Goal: Transaction & Acquisition: Book appointment/travel/reservation

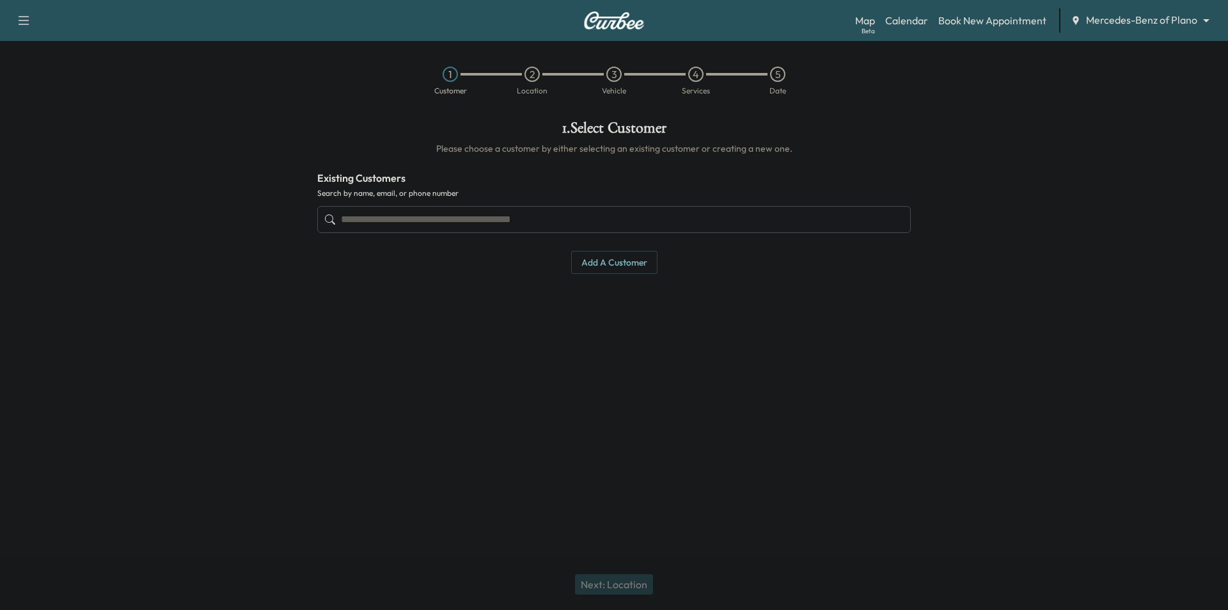
click at [1105, 27] on body "Support Log Out Map Beta Calendar Book New Appointment Mercedes-Benz of Plano *…" at bounding box center [614, 305] width 1228 height 610
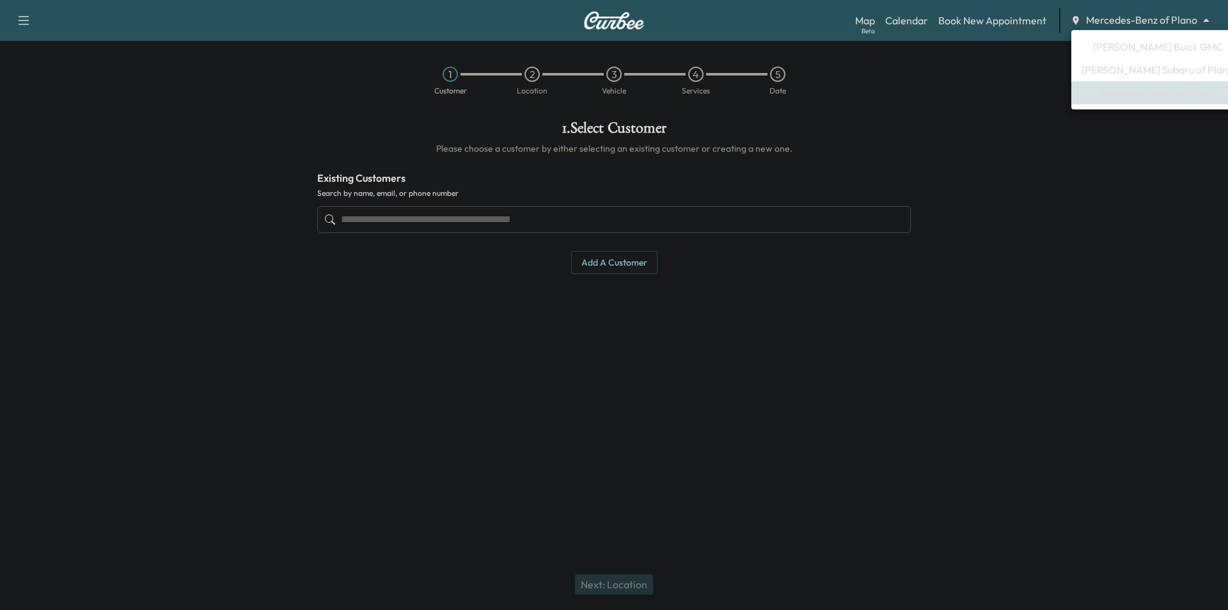
click at [1125, 49] on span "[PERSON_NAME] Buick GMC" at bounding box center [1158, 46] width 130 height 15
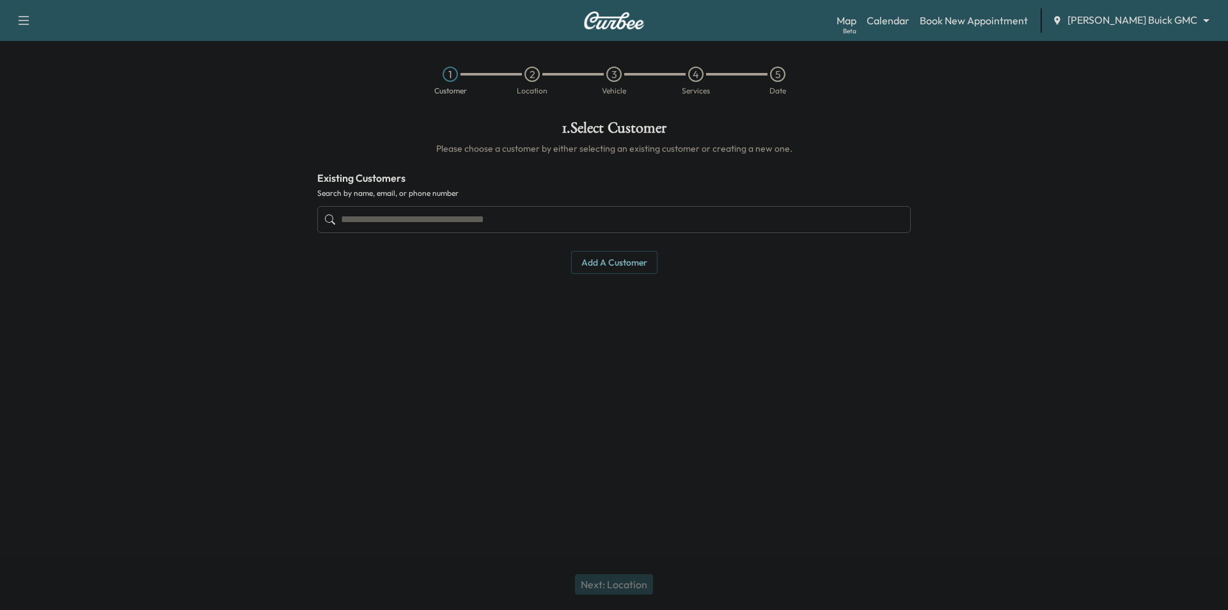
click at [672, 225] on input "text" at bounding box center [614, 219] width 594 height 27
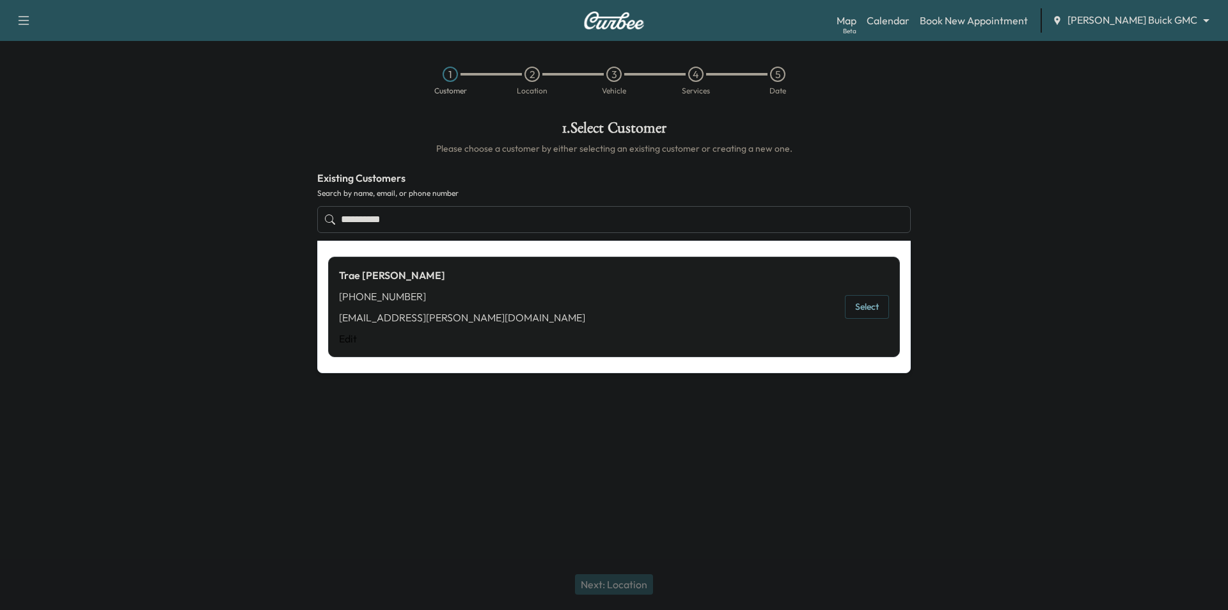
click at [852, 304] on button "Select" at bounding box center [867, 307] width 44 height 24
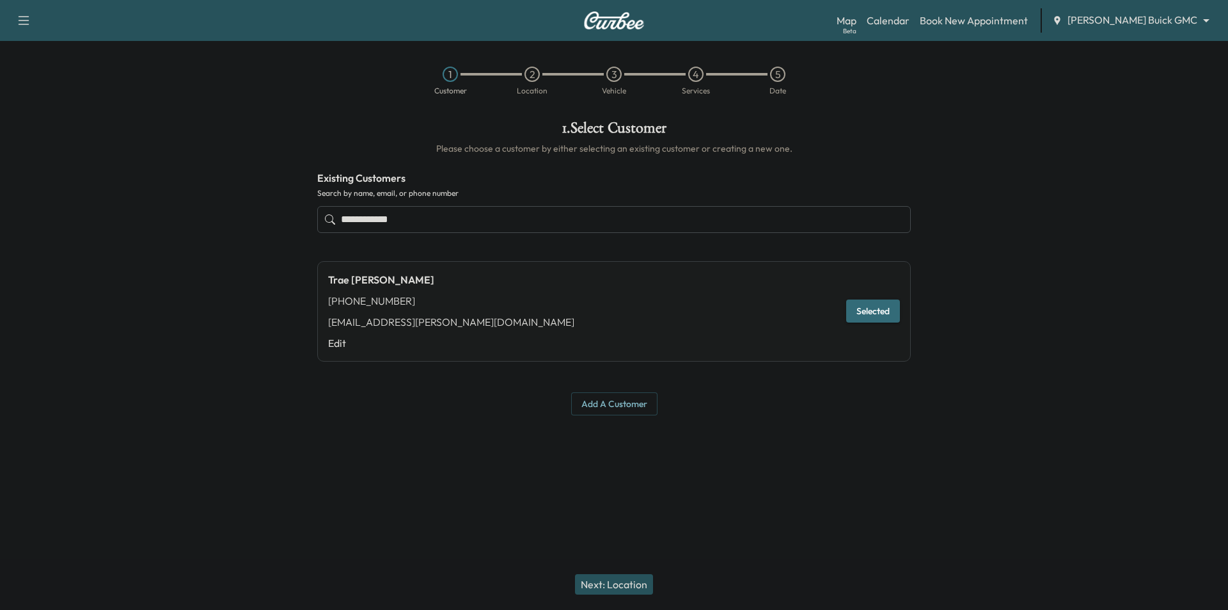
type input "**********"
click at [630, 583] on button "Next: Location" at bounding box center [614, 584] width 78 height 20
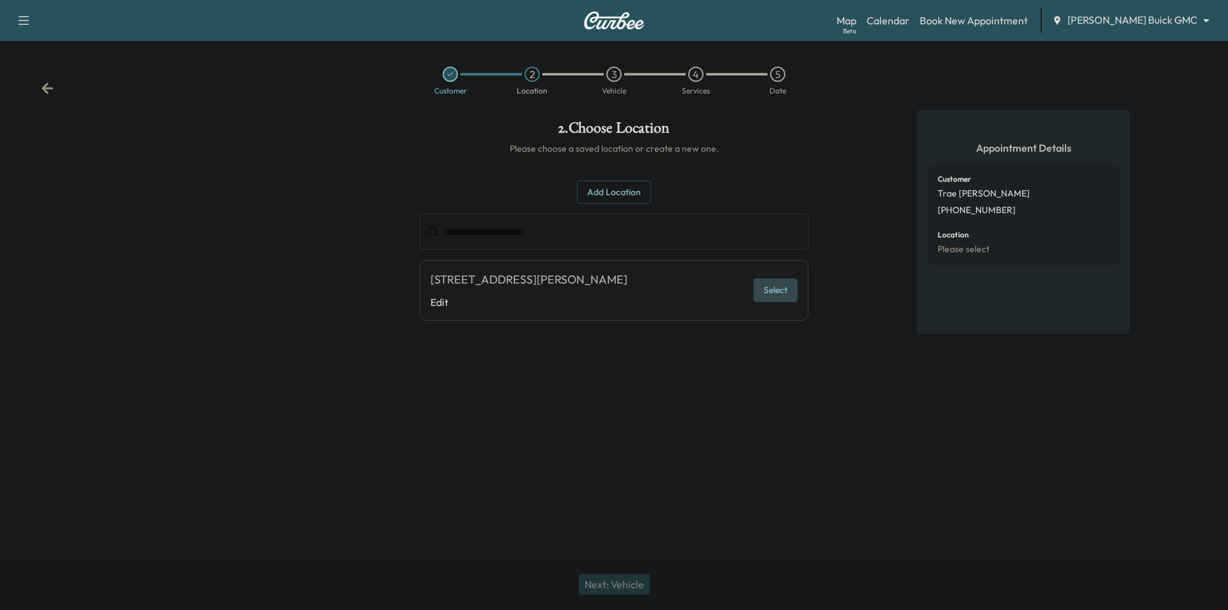
click at [765, 298] on button "Select" at bounding box center [776, 290] width 44 height 24
click at [624, 578] on button "Next: Vehicle" at bounding box center [614, 584] width 71 height 20
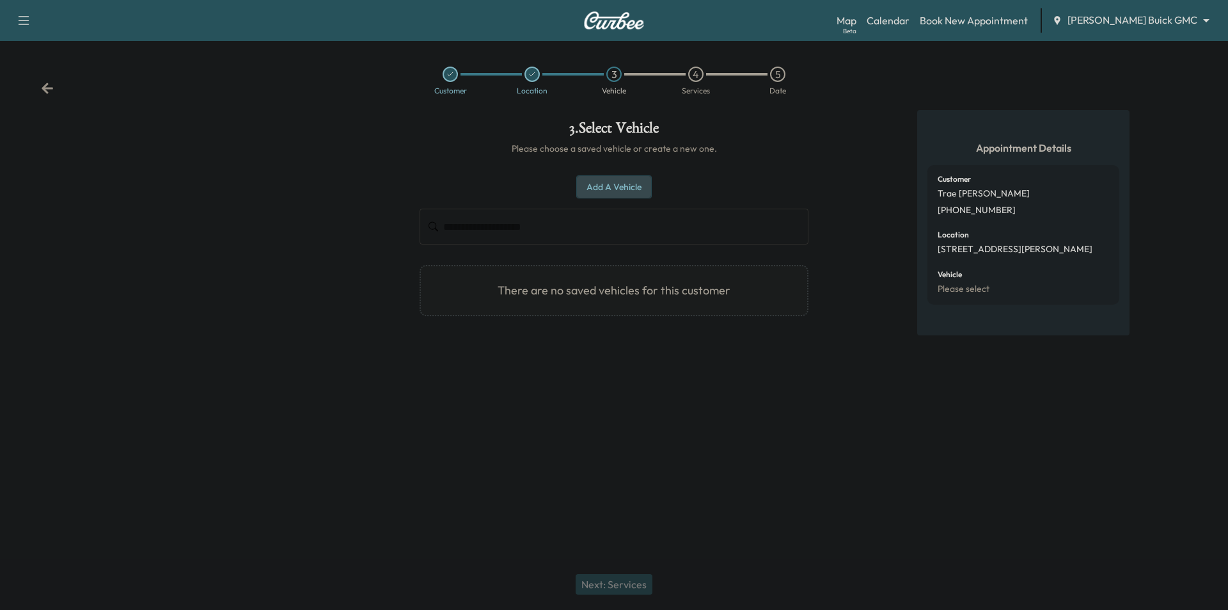
click at [602, 183] on button "Add a Vehicle" at bounding box center [613, 187] width 75 height 24
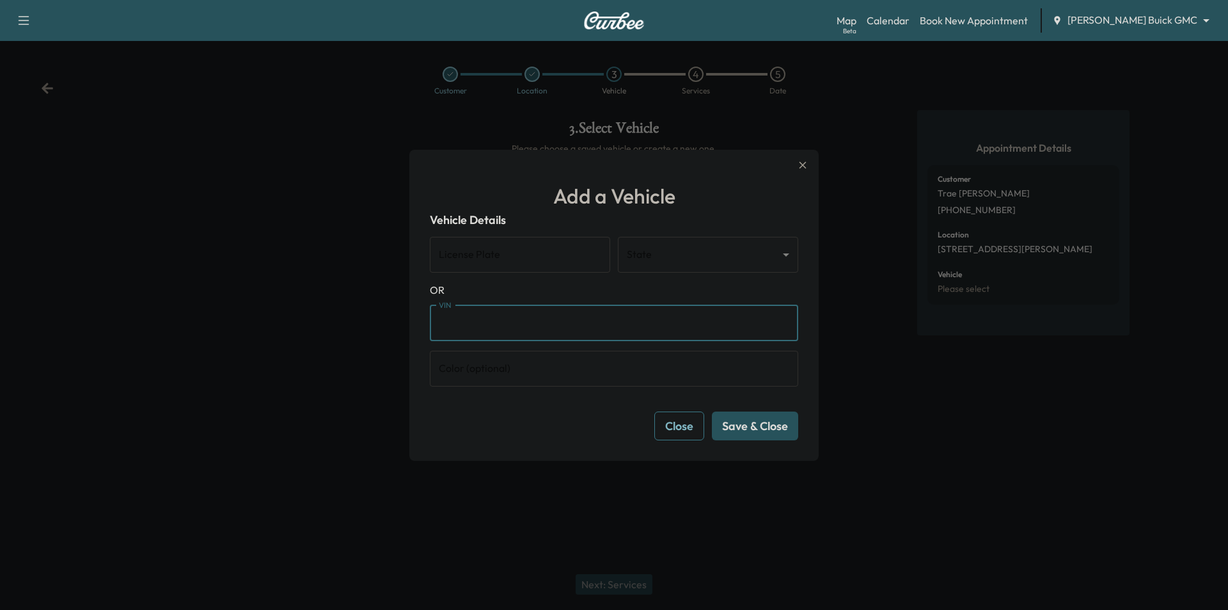
click at [617, 320] on input "VIN" at bounding box center [614, 323] width 369 height 36
paste input "**********"
type input "**********"
click at [754, 431] on button "Save & Close" at bounding box center [755, 425] width 86 height 29
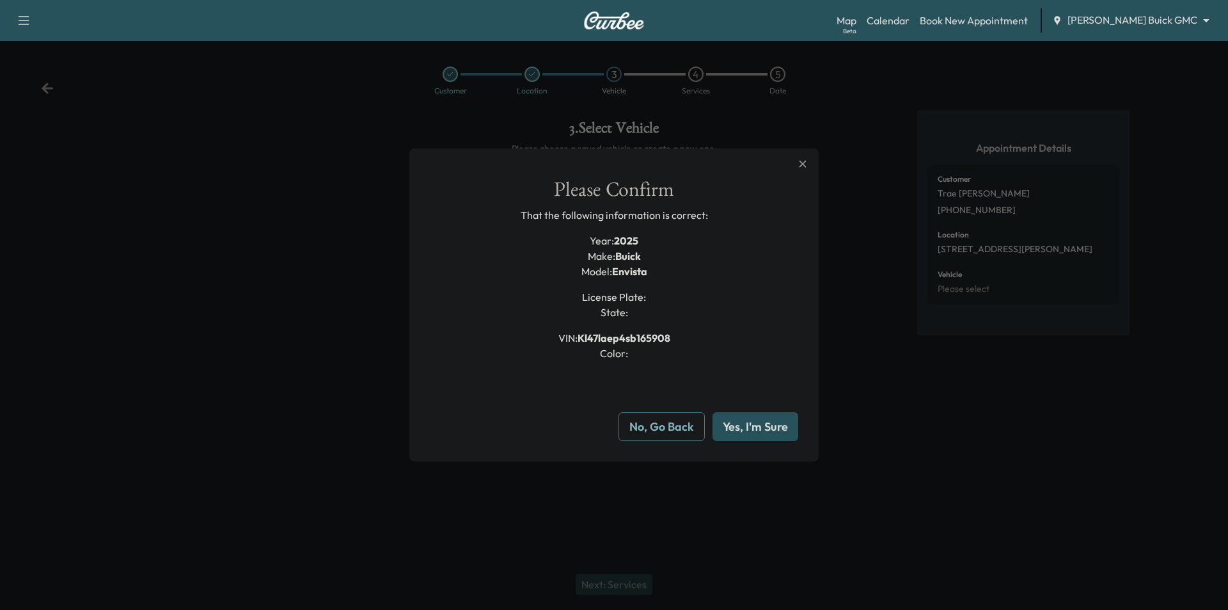
click at [768, 424] on button "Yes, I'm Sure" at bounding box center [756, 426] width 86 height 29
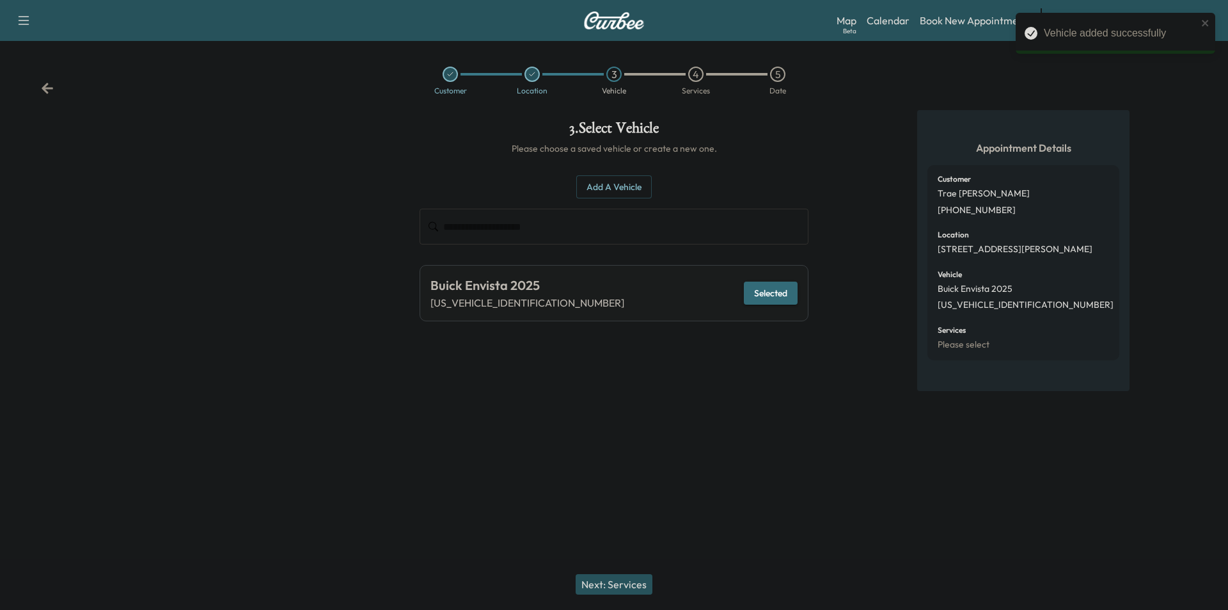
click at [626, 583] on button "Next: Services" at bounding box center [614, 584] width 77 height 20
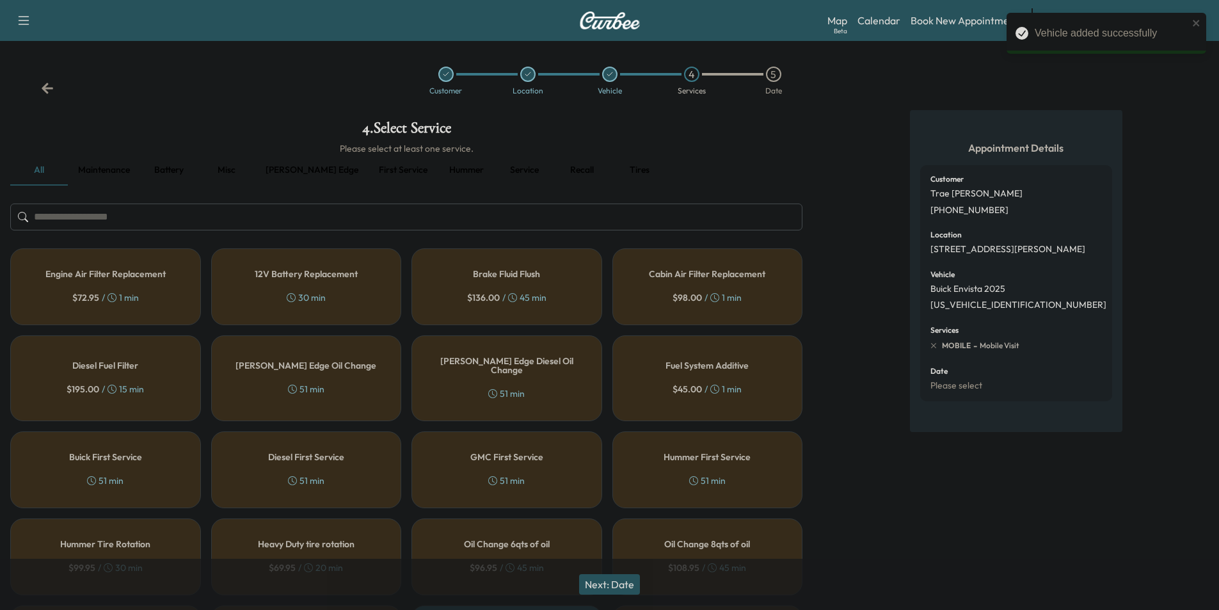
click at [369, 170] on button "First service" at bounding box center [403, 170] width 69 height 31
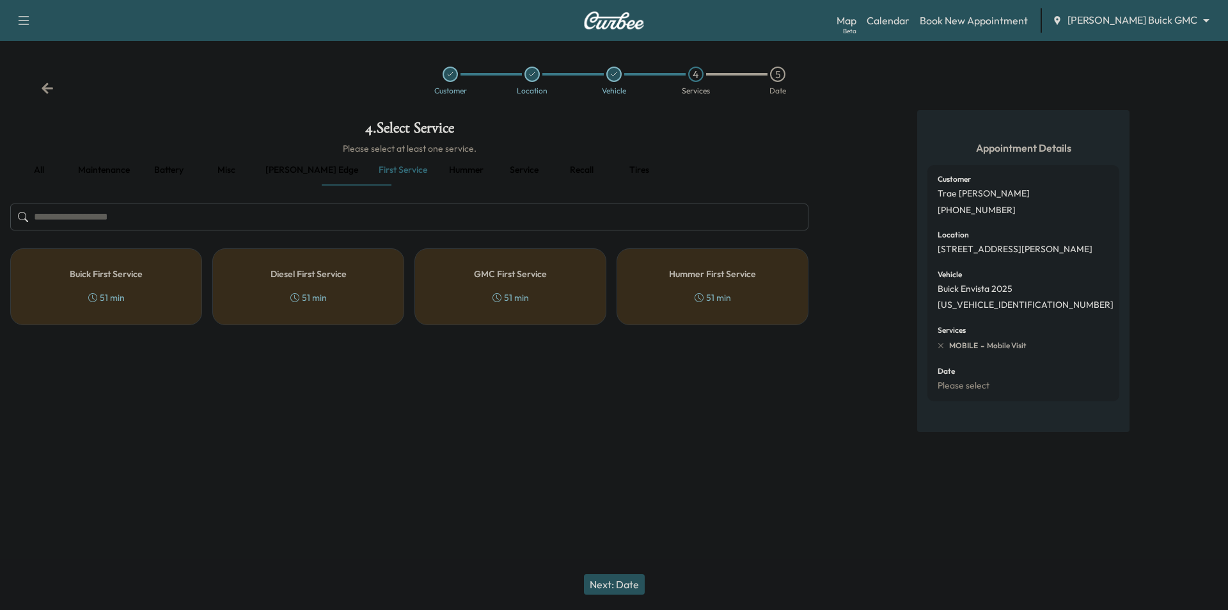
click at [134, 292] on div "Buick First Service 51 min" at bounding box center [106, 286] width 192 height 77
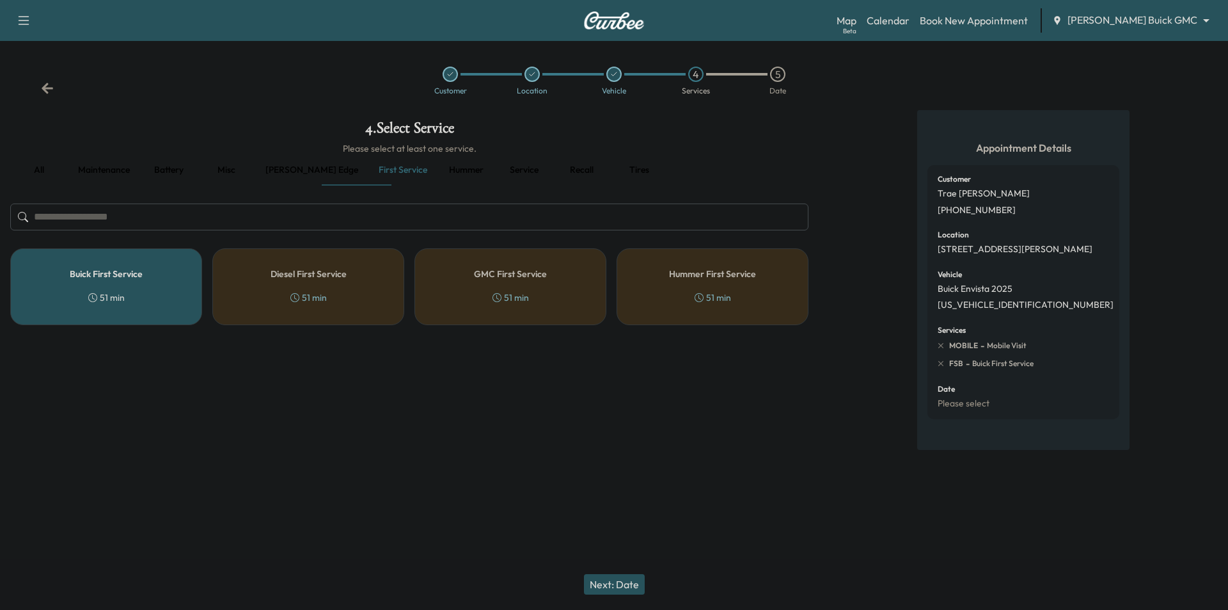
click at [615, 584] on button "Next: Date" at bounding box center [614, 584] width 61 height 20
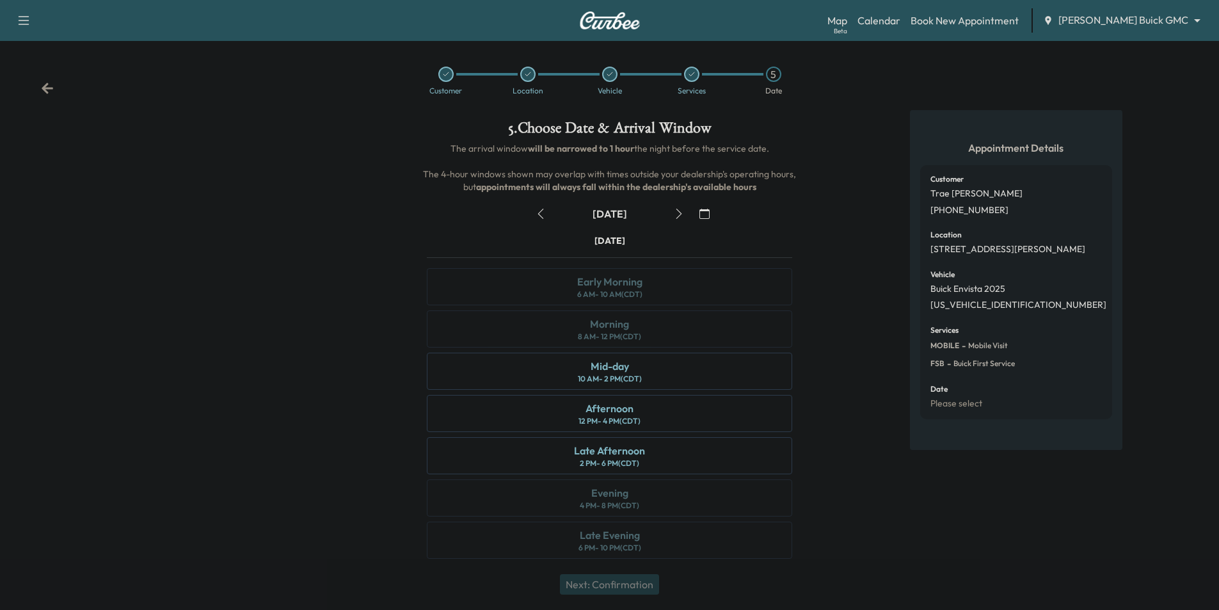
click at [678, 218] on icon "button" at bounding box center [679, 214] width 10 height 10
click at [752, 368] on div "Mid-day 10 AM - 2 PM (CDT)" at bounding box center [609, 371] width 365 height 37
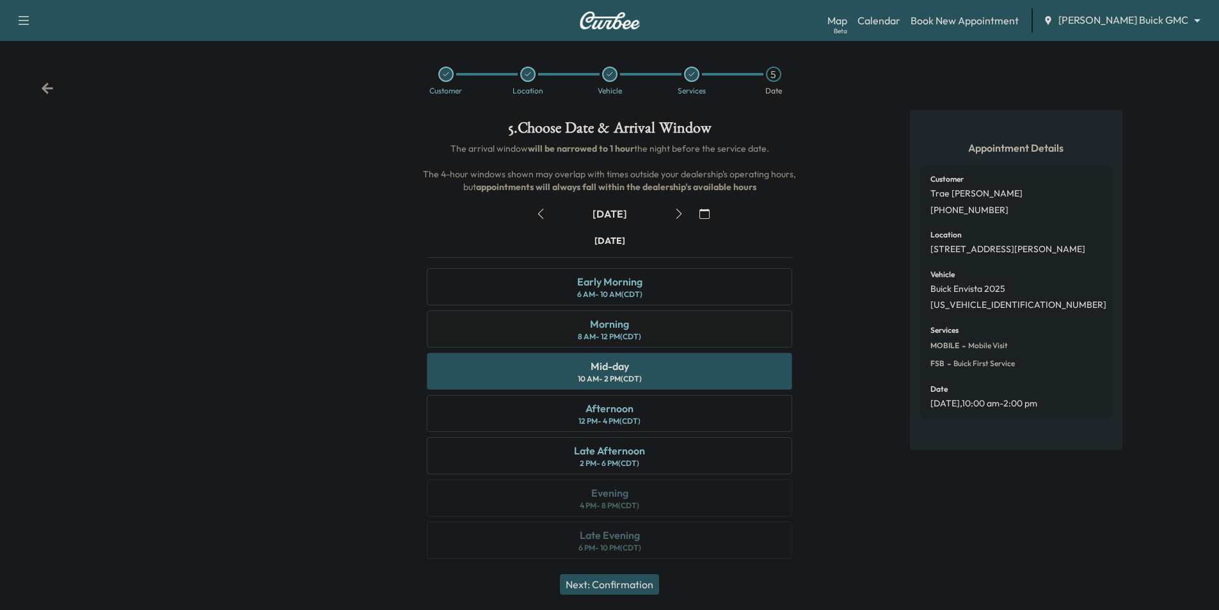
click at [755, 335] on div "Morning 8 AM - 12 PM (CDT)" at bounding box center [609, 328] width 365 height 37
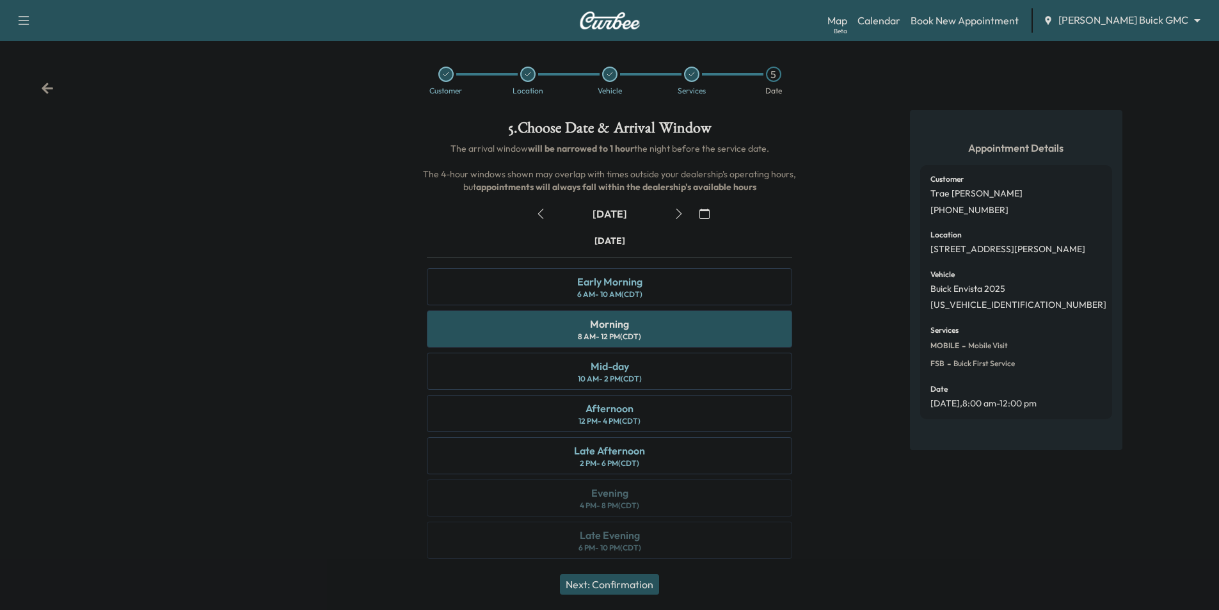
click at [54, 90] on div "Customer Location Vehicle Services 5 Date" at bounding box center [609, 80] width 1219 height 59
click at [49, 87] on icon at bounding box center [47, 88] width 13 height 13
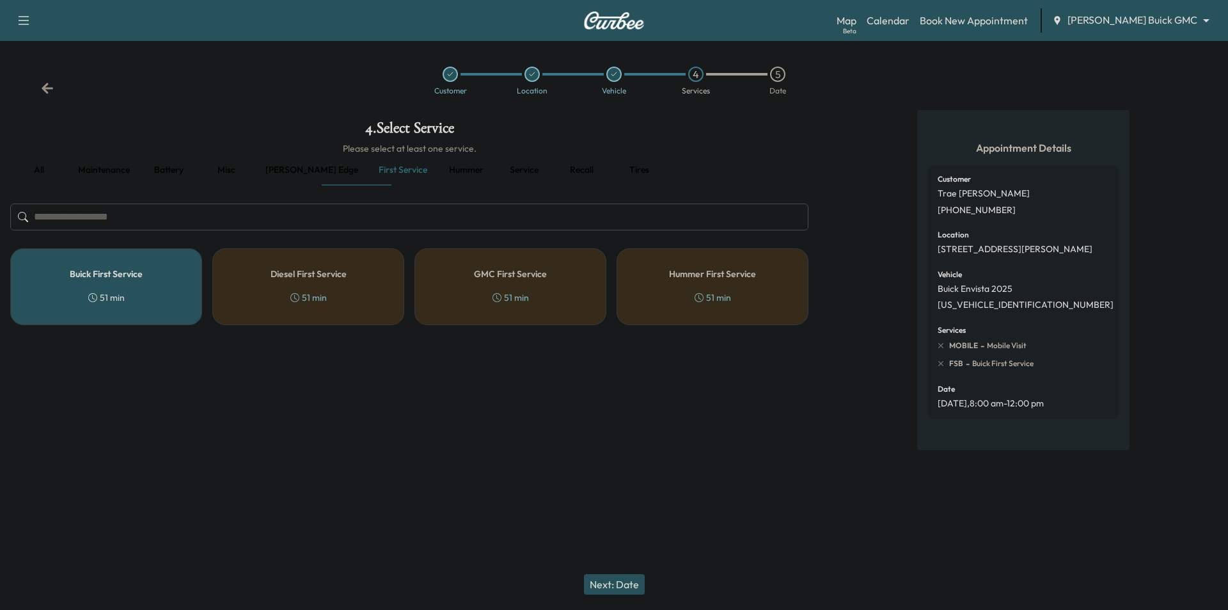
click at [49, 87] on icon at bounding box center [47, 88] width 13 height 13
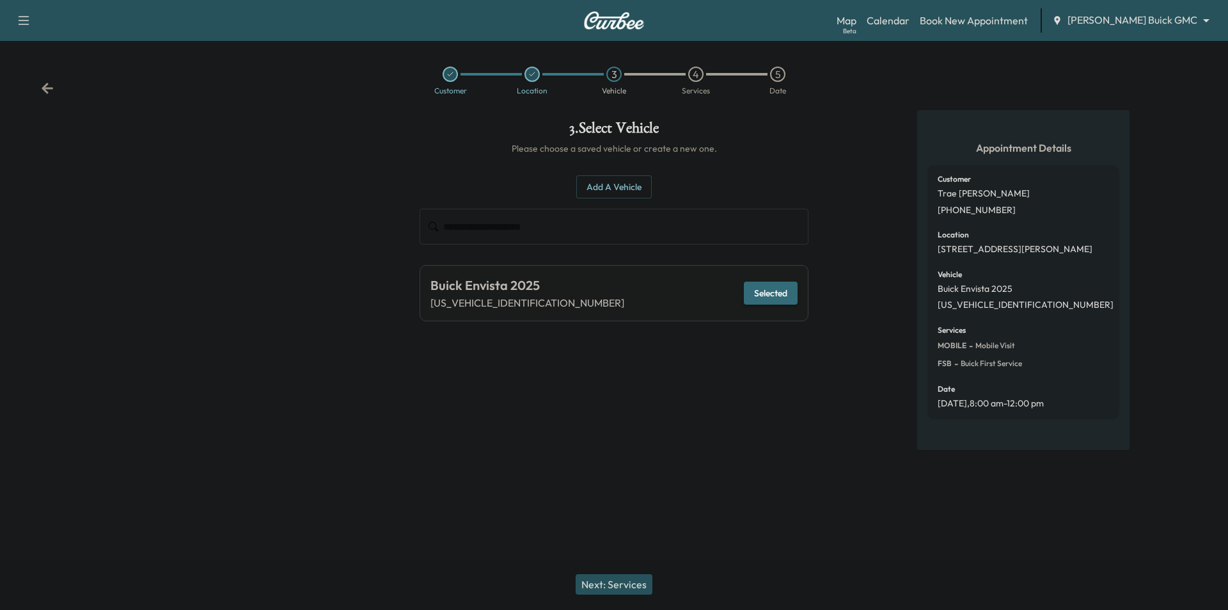
click at [49, 87] on icon at bounding box center [47, 88] width 13 height 13
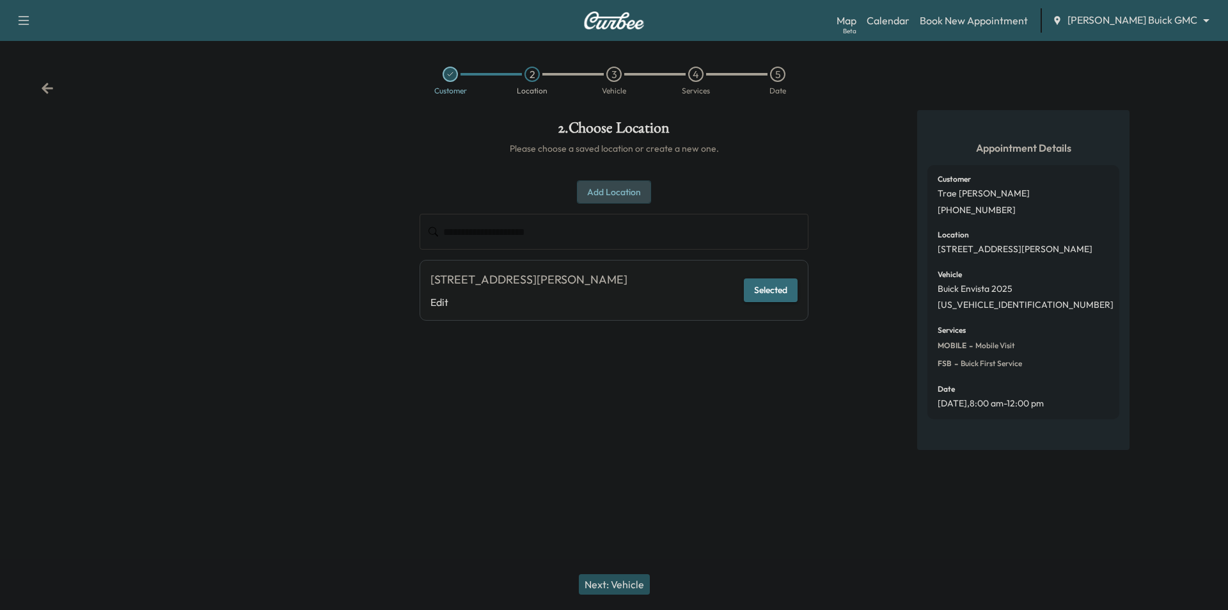
click at [614, 198] on button "Add Location" at bounding box center [614, 192] width 74 height 24
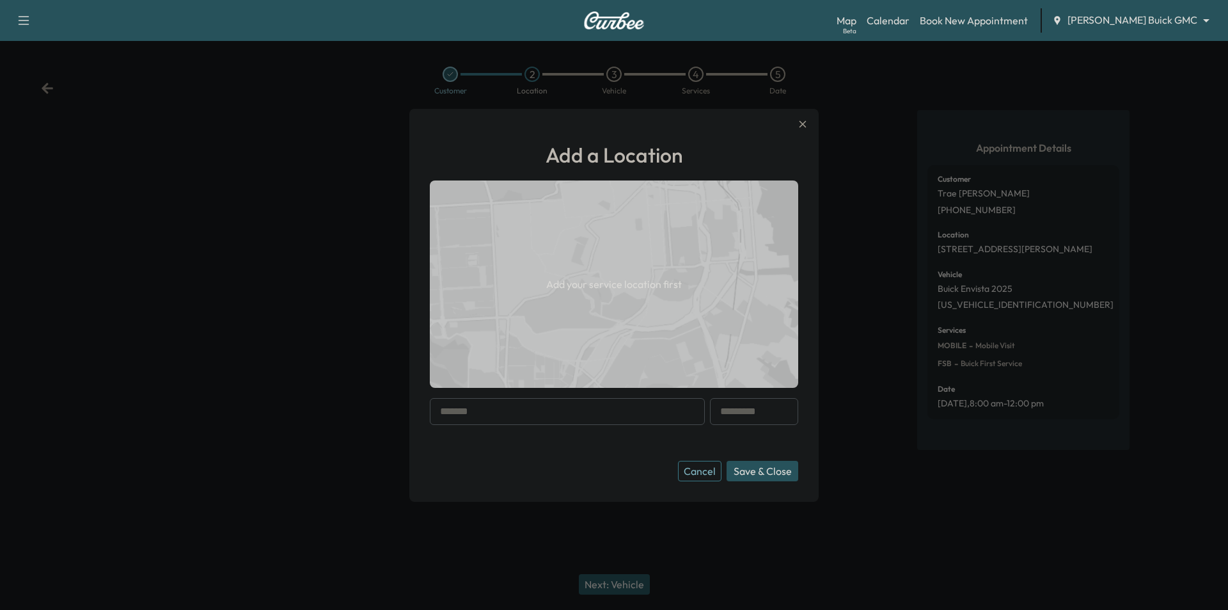
click at [540, 418] on input "text" at bounding box center [567, 411] width 275 height 27
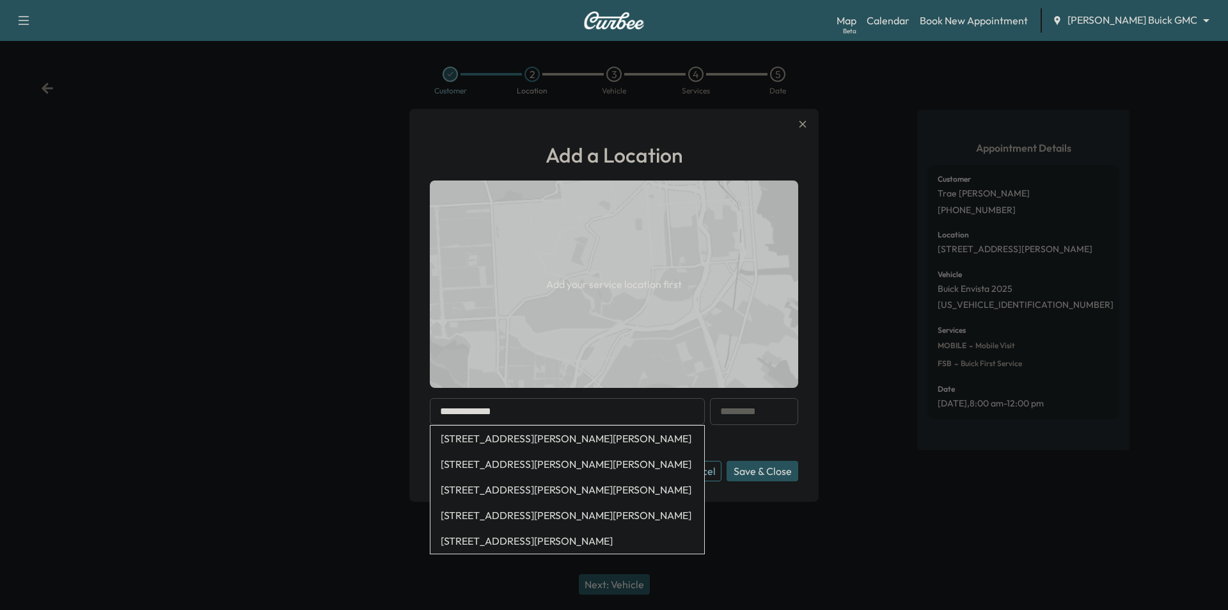
click at [572, 463] on li "[STREET_ADDRESS][PERSON_NAME][PERSON_NAME]" at bounding box center [568, 464] width 274 height 26
type input "**********"
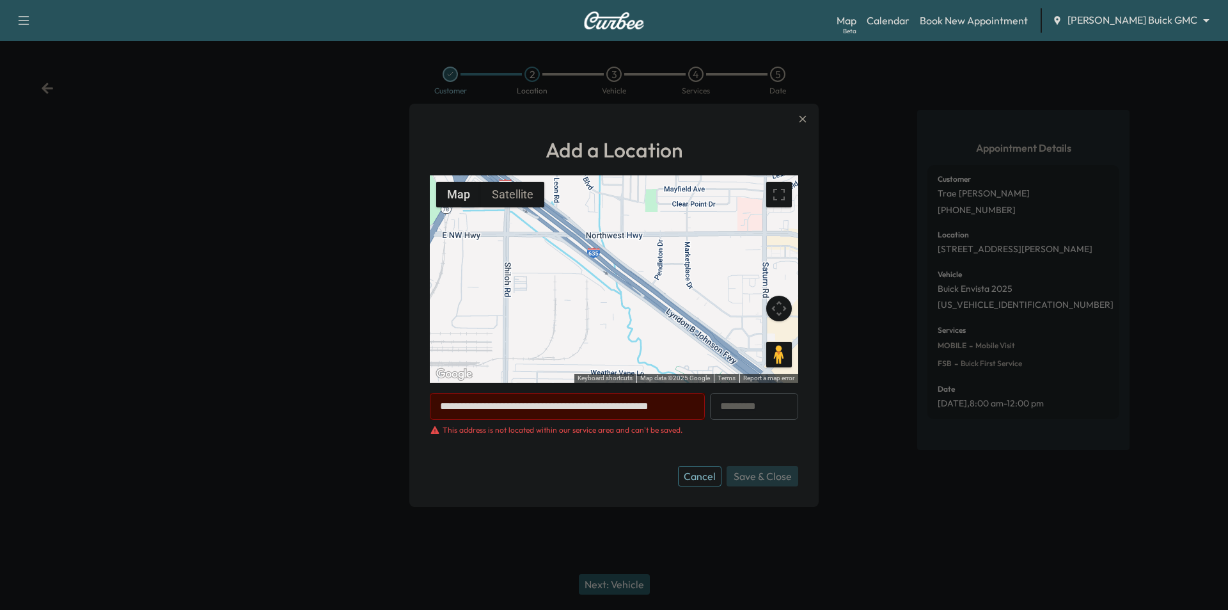
click at [801, 120] on icon "button" at bounding box center [802, 118] width 15 height 15
